Goal: Task Accomplishment & Management: Complete application form

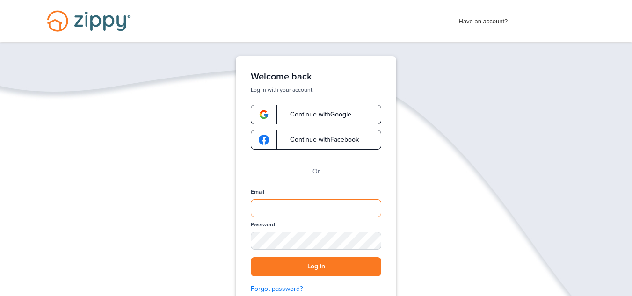
type input "**********"
click at [297, 257] on button "Log in" at bounding box center [316, 266] width 131 height 19
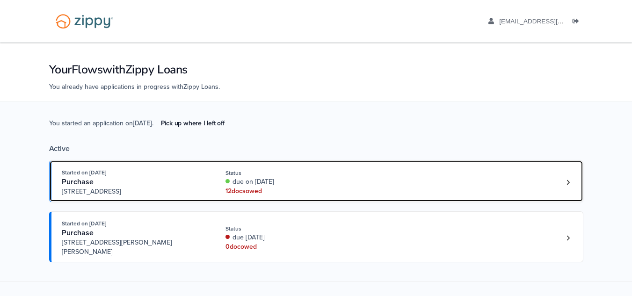
click at [285, 190] on div "12 doc s owed" at bounding box center [288, 191] width 125 height 9
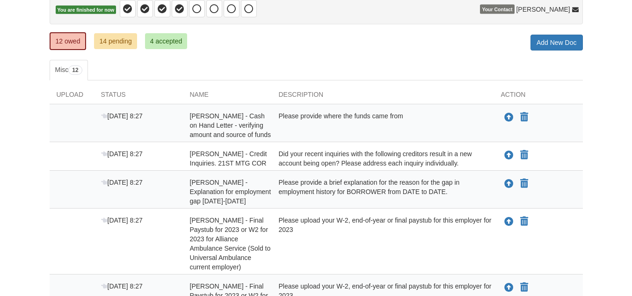
scroll to position [103, 0]
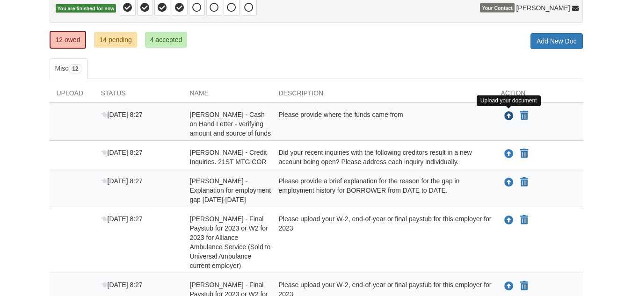
click at [508, 114] on icon "Upload William Jackson - Cash on Hand Letter - verifying amount and source of f…" at bounding box center [509, 116] width 9 height 9
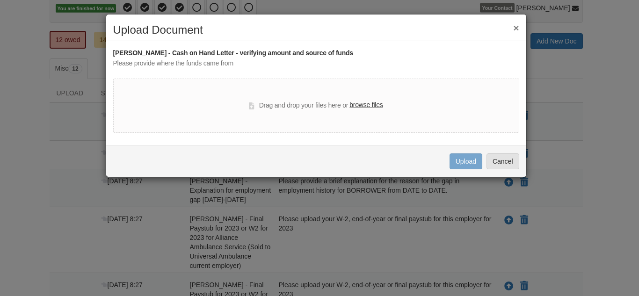
click at [514, 33] on h2 "Upload Document" at bounding box center [316, 30] width 406 height 12
click at [515, 32] on button "×" at bounding box center [516, 28] width 6 height 10
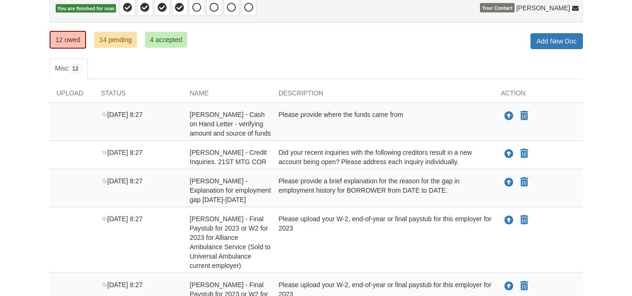
drag, startPoint x: 515, startPoint y: 32, endPoint x: 633, endPoint y: 117, distance: 146.1
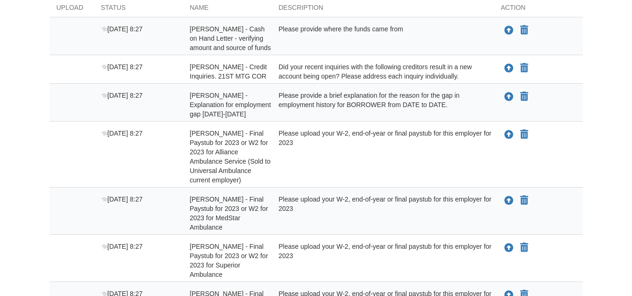
scroll to position [190, 0]
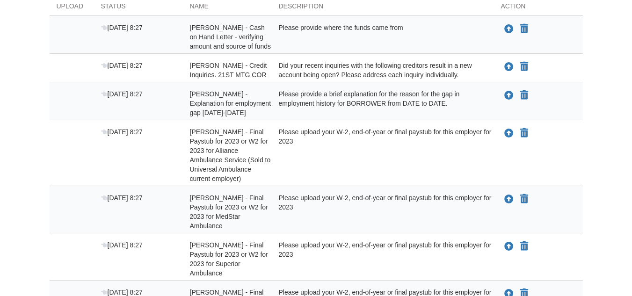
click at [366, 101] on div "Please provide a brief explanation for the reason for the gap in employment his…" at bounding box center [383, 103] width 222 height 28
click at [508, 96] on icon "Upload William Jackson - Explanation for employment gap 11/01/2023-11/30/2023" at bounding box center [509, 95] width 9 height 9
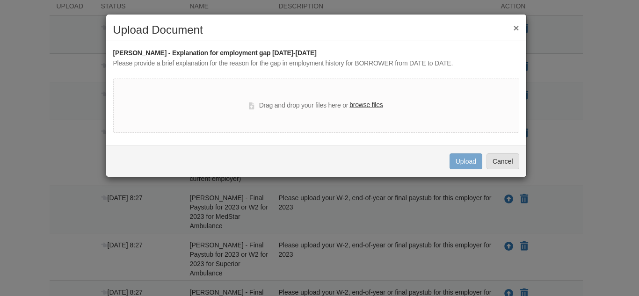
click at [513, 29] on h2 "Upload Document" at bounding box center [316, 30] width 406 height 12
click at [505, 161] on button "Cancel" at bounding box center [503, 162] width 33 height 16
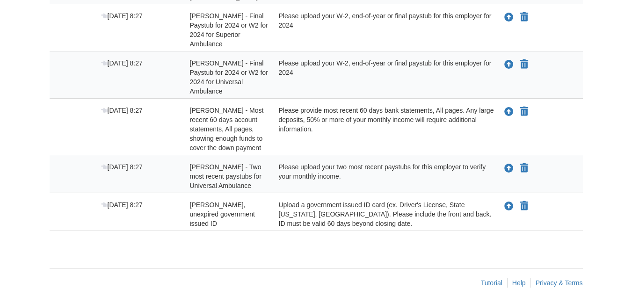
scroll to position [515, 0]
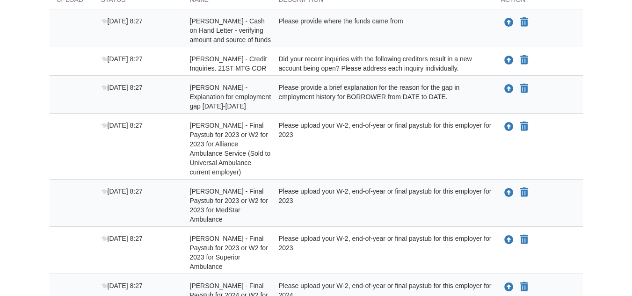
click at [408, 139] on div "Please upload your W-2, end-of-year or final paystub for this employer for 2023" at bounding box center [383, 149] width 222 height 56
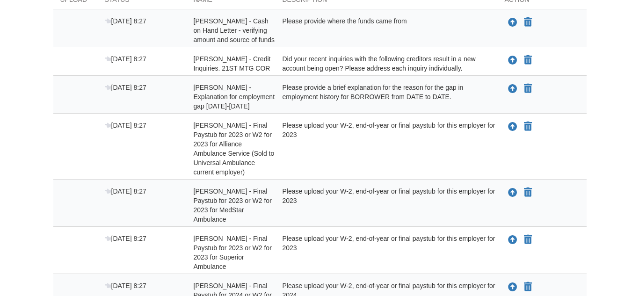
scroll to position [178, 0]
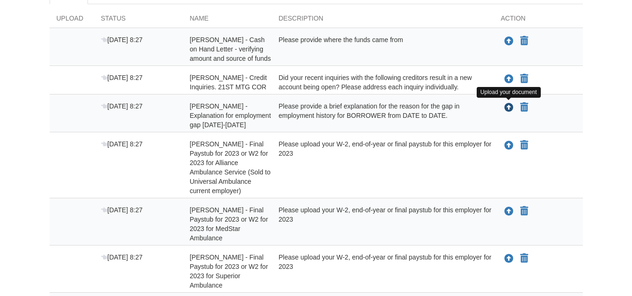
click at [511, 112] on icon "Upload William Jackson - Explanation for employment gap 11/01/2023-11/30/2023" at bounding box center [509, 107] width 9 height 9
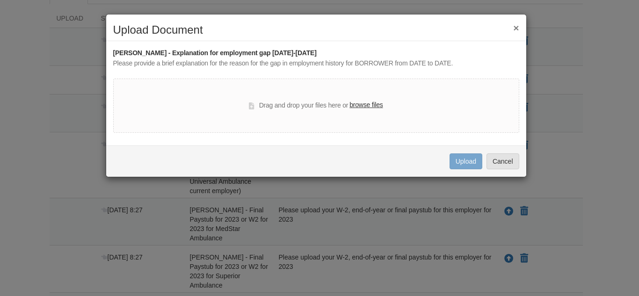
click at [365, 178] on div "× Upload Document William Jackson - Explanation for employment gap 11/01/2023-1…" at bounding box center [319, 148] width 639 height 296
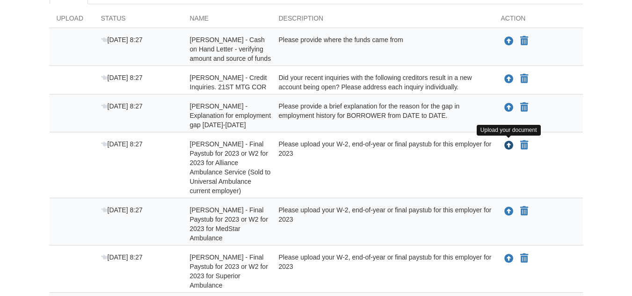
click at [505, 144] on icon "Upload William Jackson - Final Paystub for 2023 or W2 for 2023 for Alliance Amb…" at bounding box center [509, 145] width 9 height 9
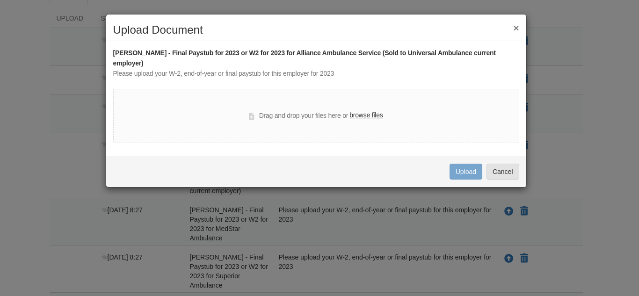
click at [518, 30] on button "×" at bounding box center [516, 28] width 6 height 10
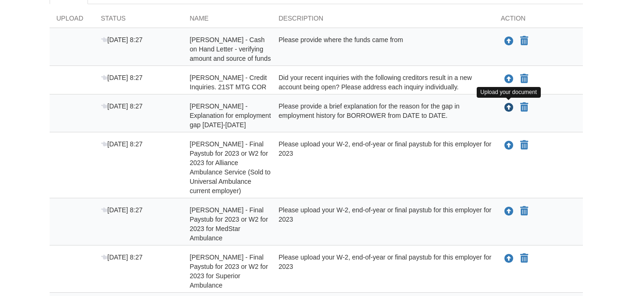
click at [513, 107] on icon "Upload William Jackson - Explanation for employment gap 11/01/2023-11/30/2023" at bounding box center [509, 107] width 9 height 9
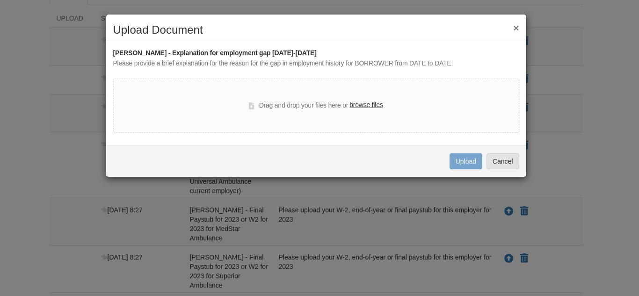
click at [370, 103] on label "browse files" at bounding box center [366, 105] width 33 height 10
click at [0, 0] on input "browse files" at bounding box center [0, 0] width 0 height 0
click at [372, 109] on label "browse files" at bounding box center [366, 105] width 33 height 10
click at [0, 0] on input "browse files" at bounding box center [0, 0] width 0 height 0
click at [514, 27] on button "×" at bounding box center [516, 28] width 6 height 10
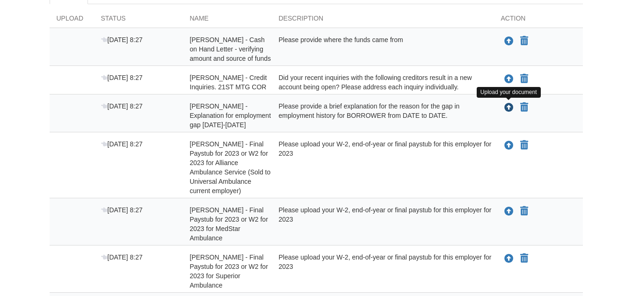
click at [514, 107] on button "Upload your document" at bounding box center [509, 108] width 11 height 12
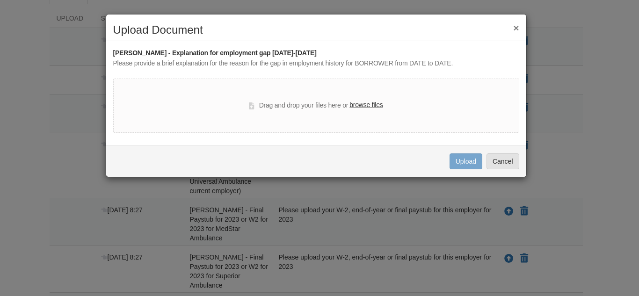
click at [367, 104] on label "browse files" at bounding box center [366, 105] width 33 height 10
click at [0, 0] on input "browse files" at bounding box center [0, 0] width 0 height 0
click at [377, 106] on label "browse files" at bounding box center [366, 105] width 33 height 10
click at [0, 0] on input "browse files" at bounding box center [0, 0] width 0 height 0
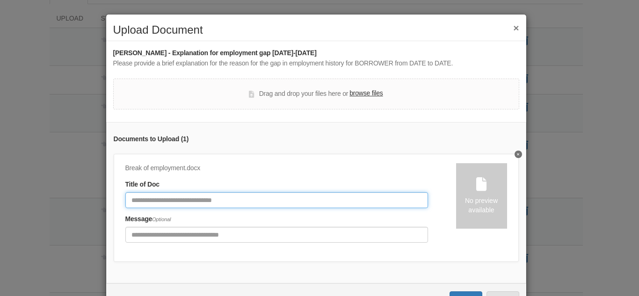
click at [245, 198] on input "Document Title" at bounding box center [276, 200] width 303 height 16
type input "*"
type input "**********"
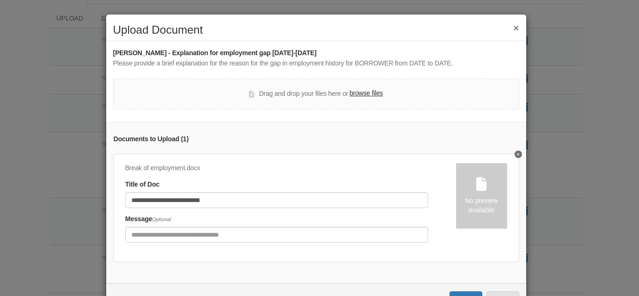
click at [346, 244] on div "**********" at bounding box center [290, 206] width 331 height 86
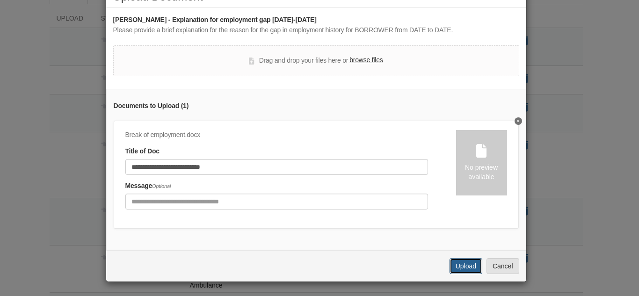
click at [465, 267] on button "Upload" at bounding box center [466, 266] width 33 height 16
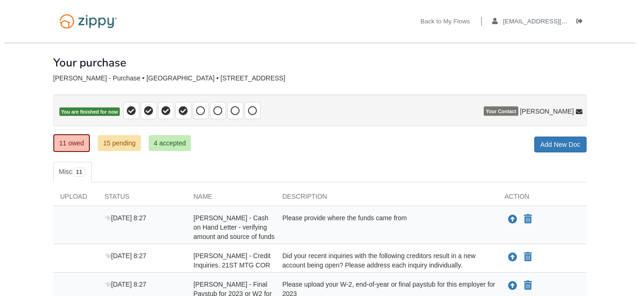
scroll to position [178, 0]
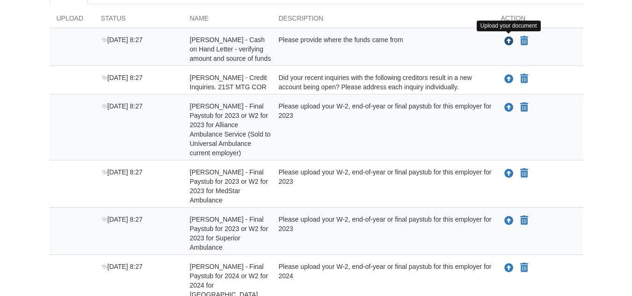
click at [510, 43] on icon "Upload William Jackson - Cash on Hand Letter - verifying amount and source of f…" at bounding box center [509, 41] width 9 height 9
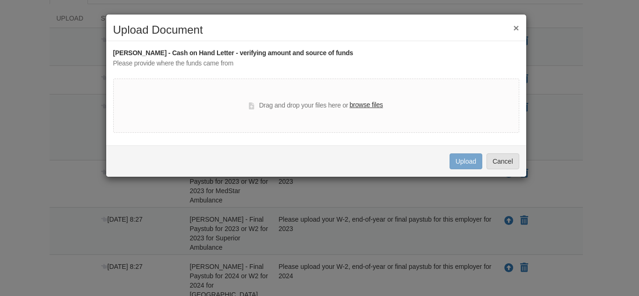
click at [367, 105] on label "browse files" at bounding box center [366, 105] width 33 height 10
click at [0, 0] on input "browse files" at bounding box center [0, 0] width 0 height 0
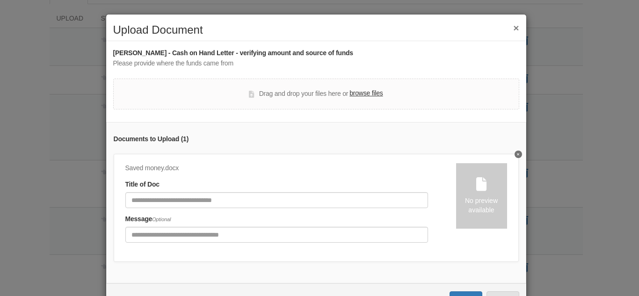
click at [289, 212] on div "Saved money.docx Title of Doc Message Optional" at bounding box center [290, 206] width 331 height 86
click at [295, 191] on div "Title of Doc" at bounding box center [276, 194] width 303 height 29
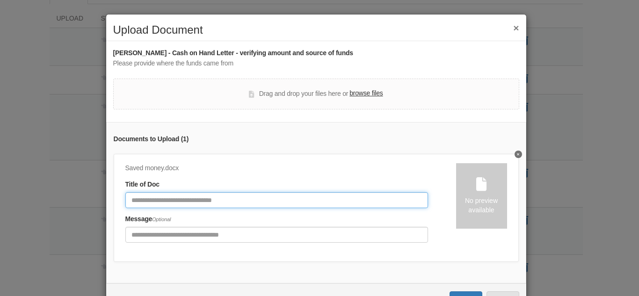
click at [295, 197] on input "Document Title" at bounding box center [276, 200] width 303 height 16
type input "**********"
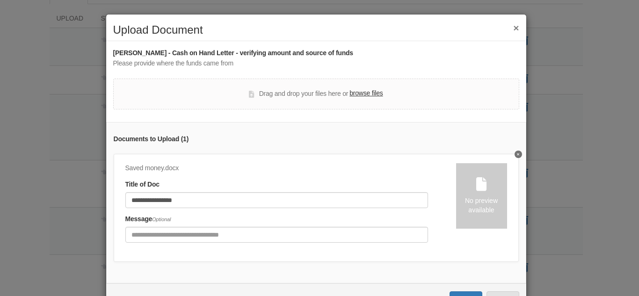
scroll to position [40, 0]
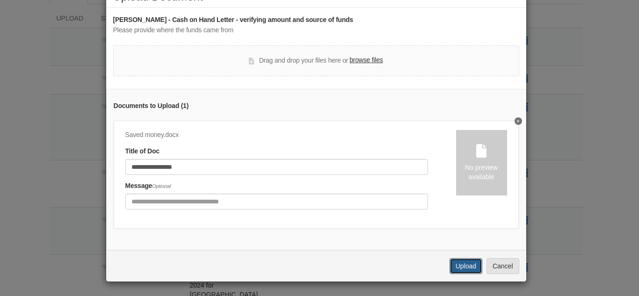
click at [460, 260] on button "Upload" at bounding box center [466, 266] width 33 height 16
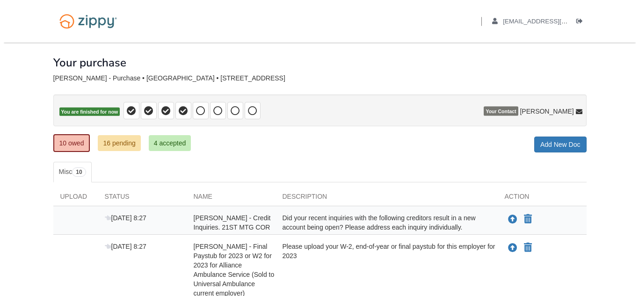
scroll to position [178, 0]
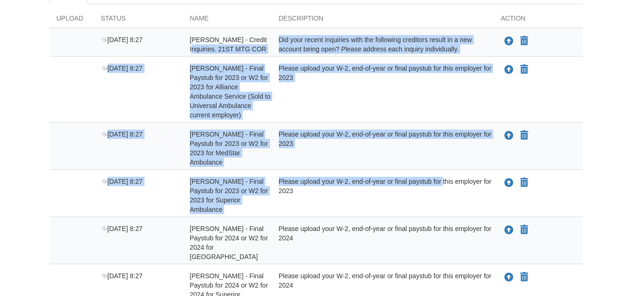
drag, startPoint x: 0, startPoint y: 0, endPoint x: 271, endPoint y: 38, distance: 273.6
click at [271, 38] on div "[DATE] 8:27 [PERSON_NAME] - Credit Inquiries. 21ST MTG COR Did your recent inqu…" at bounding box center [317, 259] width 534 height 463
click at [271, 38] on div "[PERSON_NAME] - Credit Inquiries. 21ST MTG COR" at bounding box center [227, 44] width 89 height 19
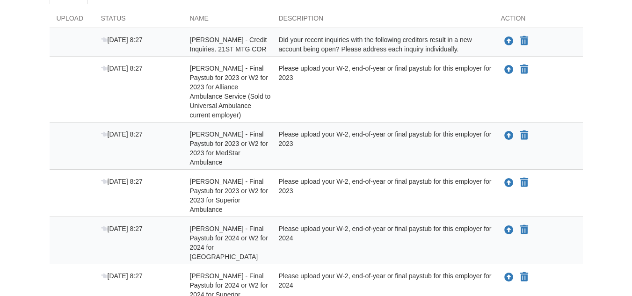
click at [253, 41] on span "[PERSON_NAME] - Credit Inquiries. 21ST MTG COR" at bounding box center [228, 44] width 77 height 17
click at [511, 44] on icon "Upload William Jackson - Credit Inquiries. 21ST MTG COR" at bounding box center [509, 41] width 9 height 9
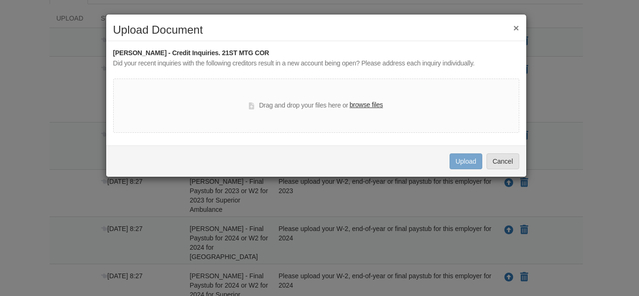
click at [356, 104] on label "browse files" at bounding box center [366, 105] width 33 height 10
click at [0, 0] on input "browse files" at bounding box center [0, 0] width 0 height 0
click at [356, 101] on label "browse files" at bounding box center [366, 105] width 33 height 10
click at [0, 0] on input "browse files" at bounding box center [0, 0] width 0 height 0
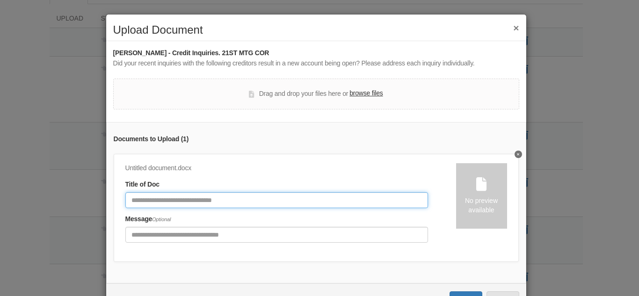
click at [327, 203] on input "Document Title" at bounding box center [276, 200] width 303 height 16
type input "**********"
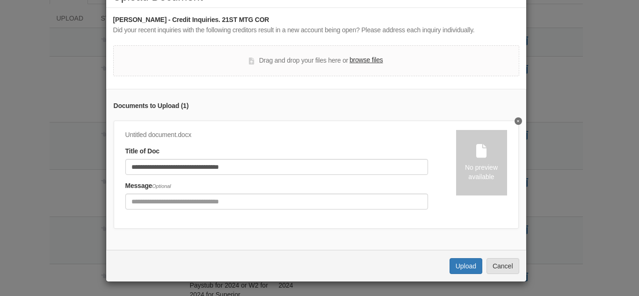
scroll to position [40, 0]
click at [460, 267] on button "Upload" at bounding box center [466, 266] width 33 height 16
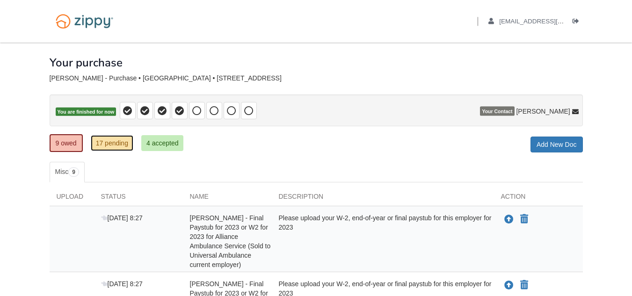
click at [119, 143] on link "17 pending" at bounding box center [112, 143] width 43 height 16
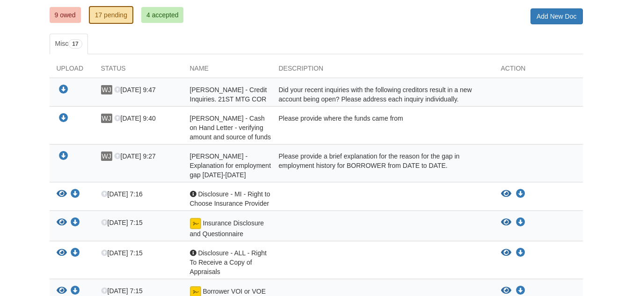
scroll to position [131, 0]
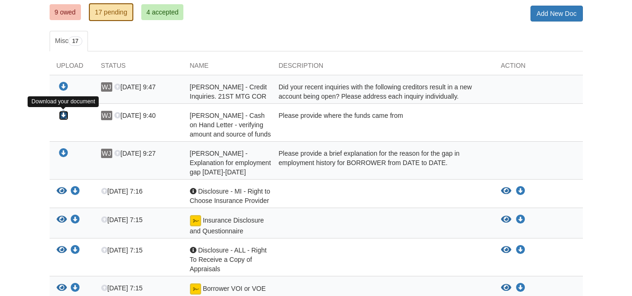
click at [60, 117] on icon "Download William Jackson - Cash on Hand Letter - verifying amount and source of…" at bounding box center [63, 115] width 9 height 9
